Goal: Navigation & Orientation: Find specific page/section

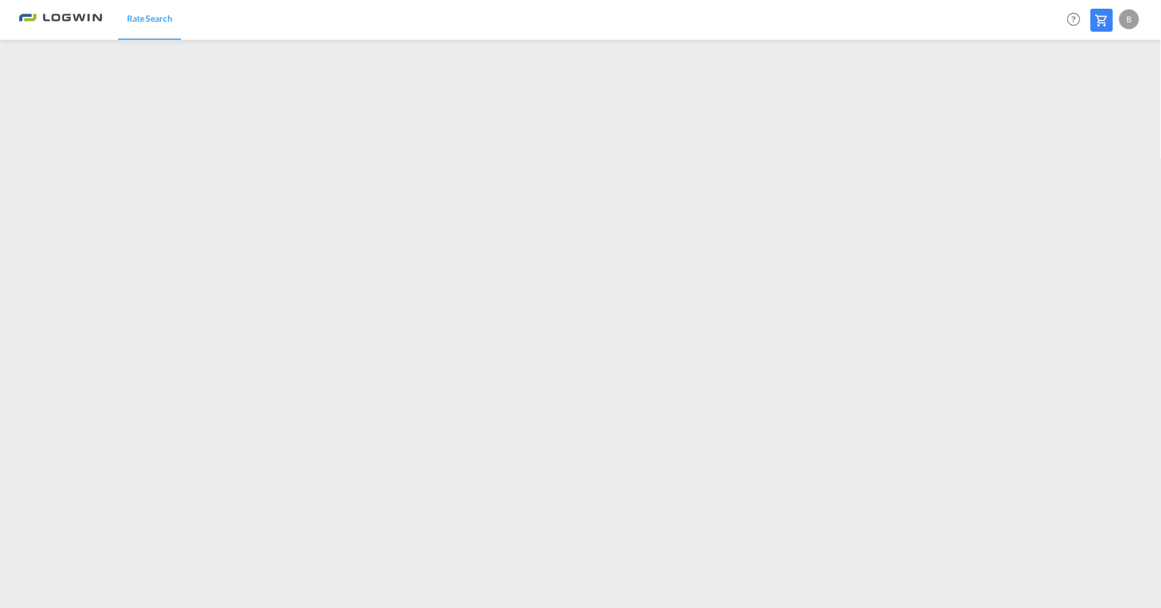
click at [1130, 19] on div "B" at bounding box center [1129, 19] width 20 height 20
click at [1093, 100] on button "Logout" at bounding box center [1115, 95] width 81 height 25
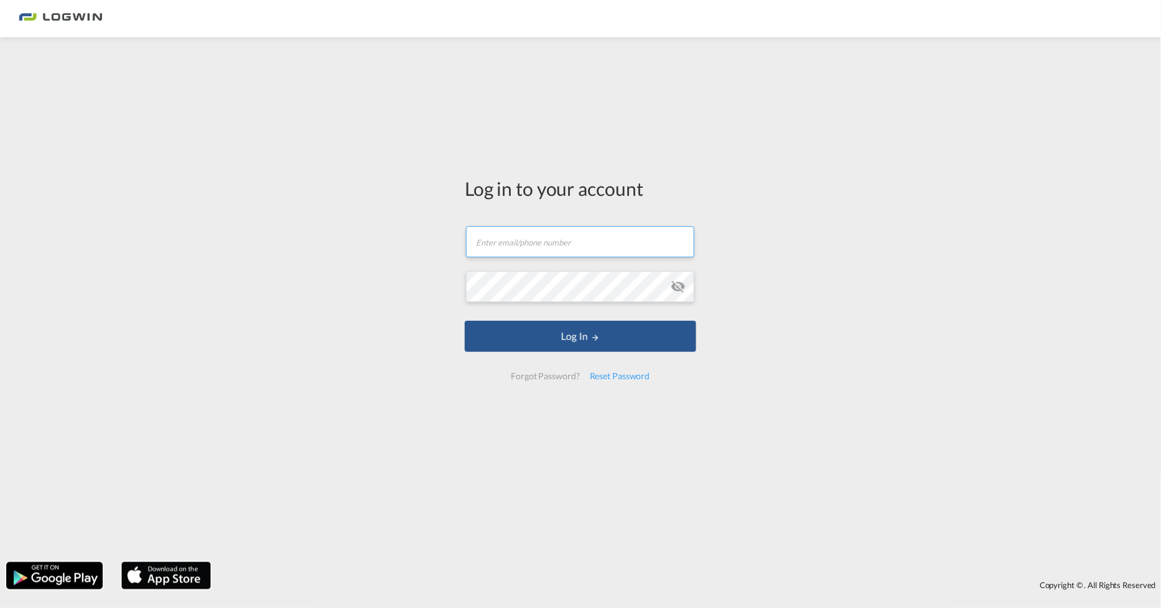
type input "[PERSON_NAME][EMAIL_ADDRESS][DOMAIN_NAME]"
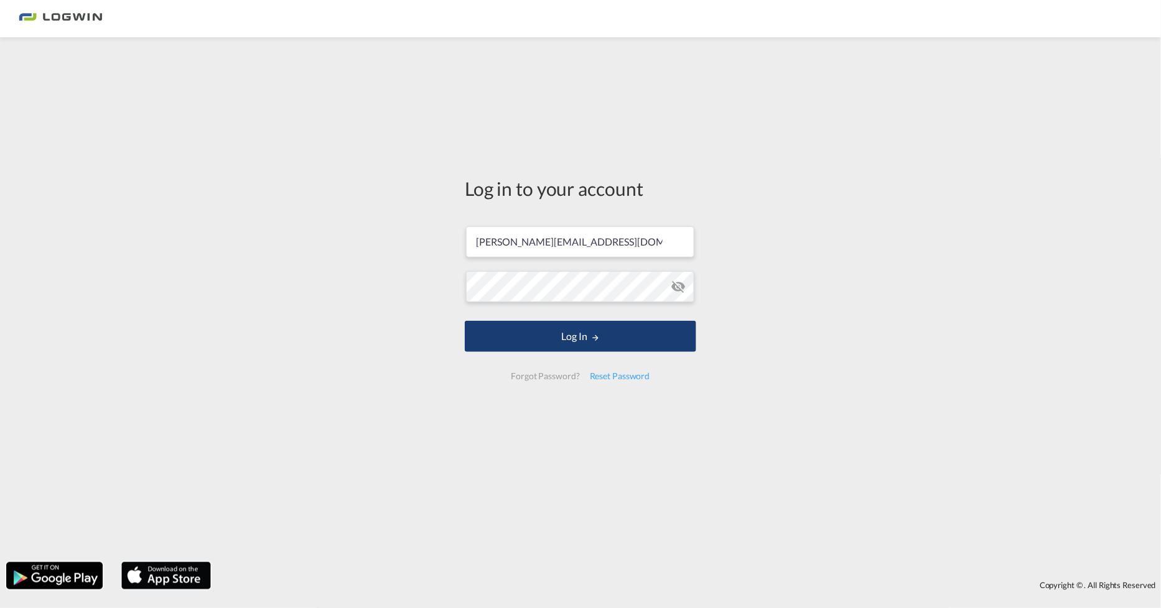
click at [506, 345] on button "Log In" at bounding box center [580, 336] width 231 height 31
